Goal: Leave review/rating: Leave review/rating

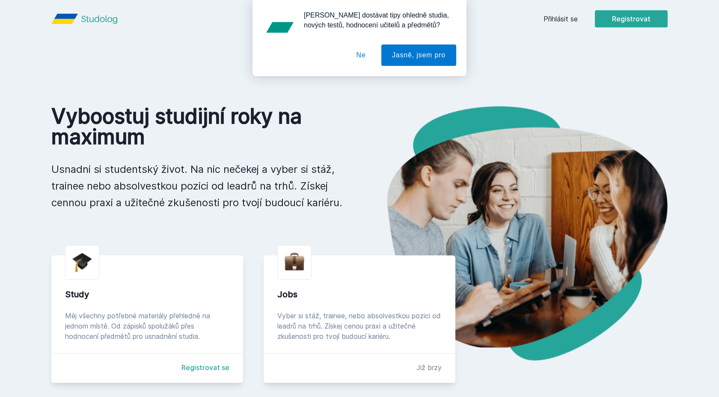
scroll to position [18, 0]
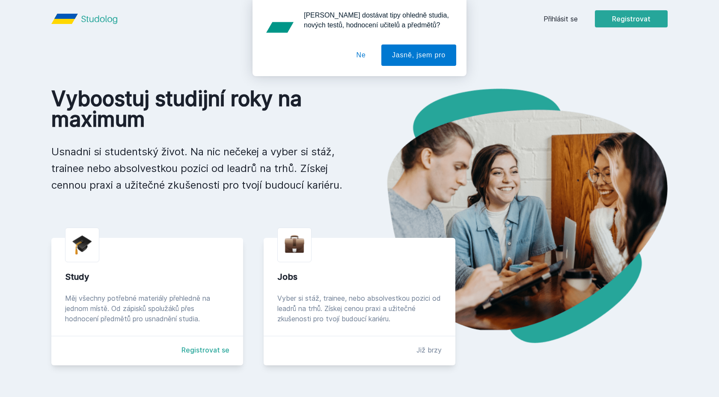
click at [564, 20] on div "[PERSON_NAME] dostávat tipy ohledně studia, nových testů, hodnocení učitelů a p…" at bounding box center [359, 38] width 719 height 76
click at [432, 55] on button "Jasně, jsem pro" at bounding box center [418, 54] width 75 height 21
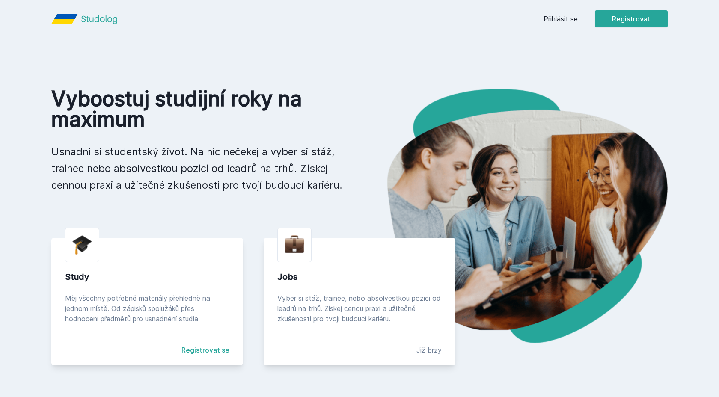
click at [548, 18] on link "Přihlásit se" at bounding box center [560, 19] width 34 height 10
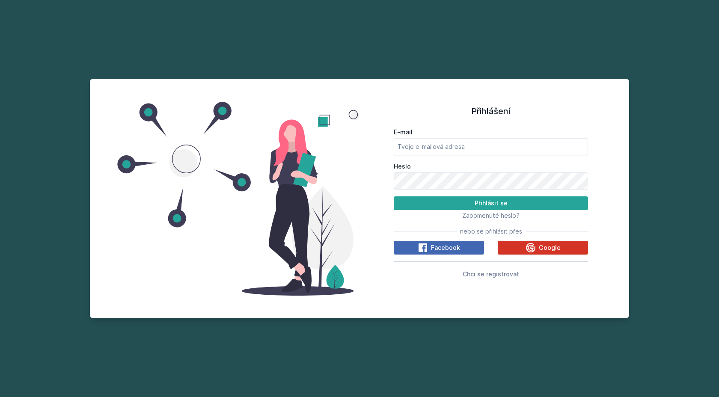
click at [525, 247] on button "Google" at bounding box center [542, 248] width 90 height 14
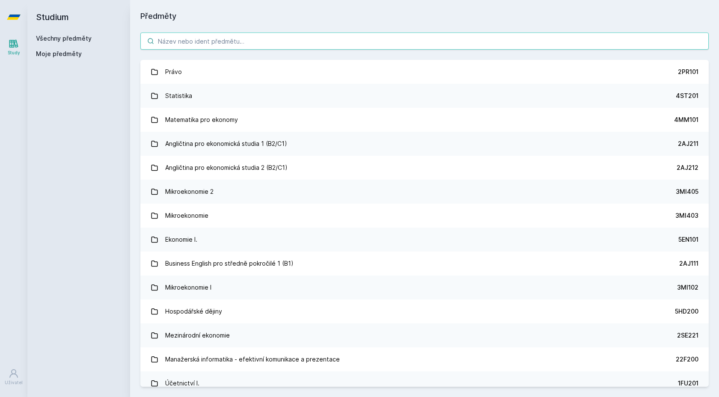
click at [380, 43] on input "search" at bounding box center [424, 41] width 568 height 17
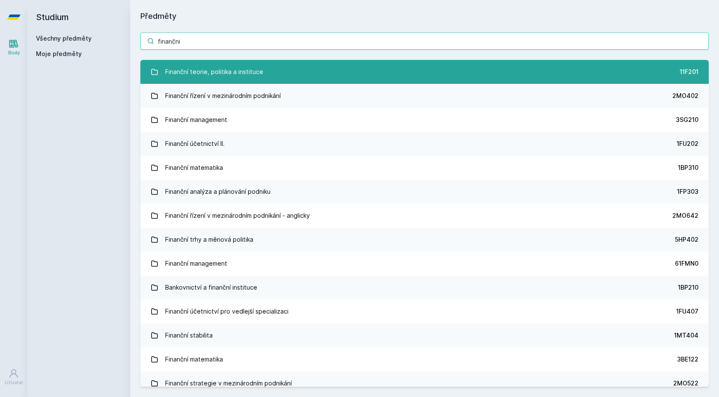
type input "finančni"
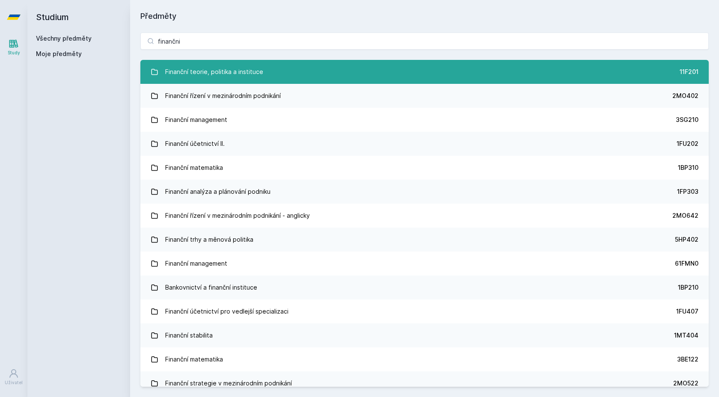
click at [367, 63] on link "Finanční teorie, politika a instituce 11F201" at bounding box center [424, 72] width 568 height 24
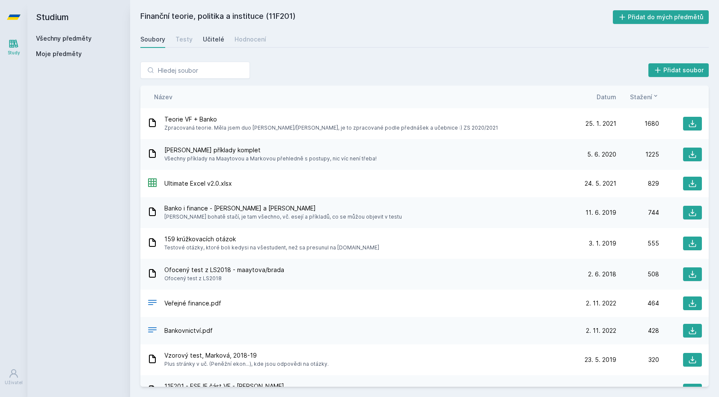
click at [214, 37] on div "Učitelé" at bounding box center [213, 39] width 21 height 9
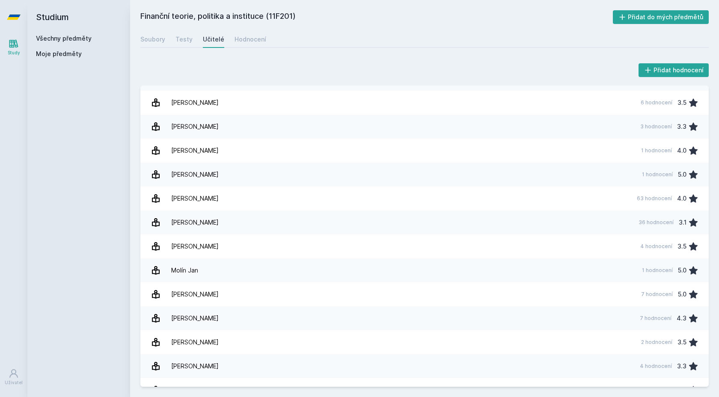
scroll to position [93, 0]
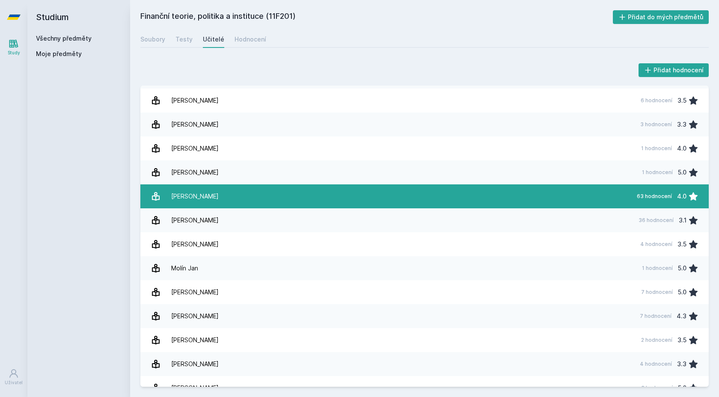
click at [246, 191] on link "[PERSON_NAME] 63 hodnocení 4.0" at bounding box center [424, 196] width 568 height 24
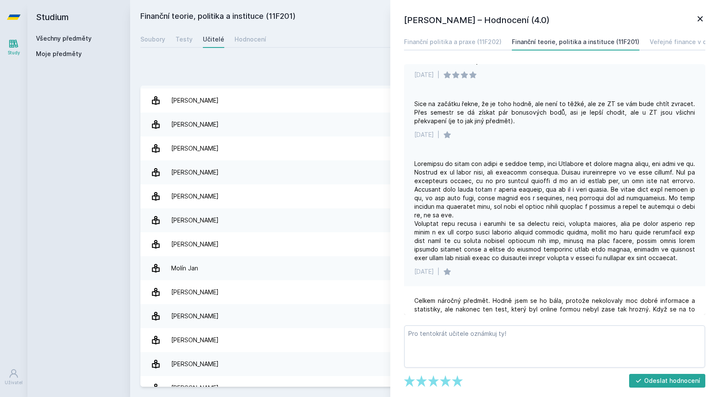
scroll to position [291, 0]
click at [296, 73] on div "Přidat hodnocení" at bounding box center [424, 70] width 568 height 17
click at [255, 43] on div "Hodnocení" at bounding box center [250, 39] width 32 height 9
